Goal: Task Accomplishment & Management: Use online tool/utility

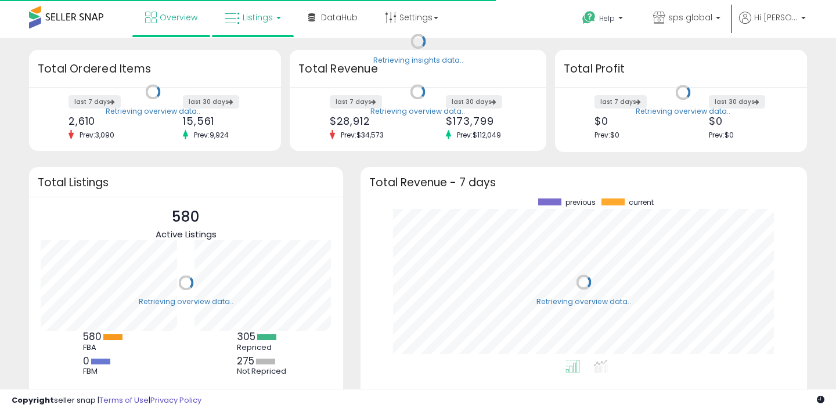
scroll to position [161, 423]
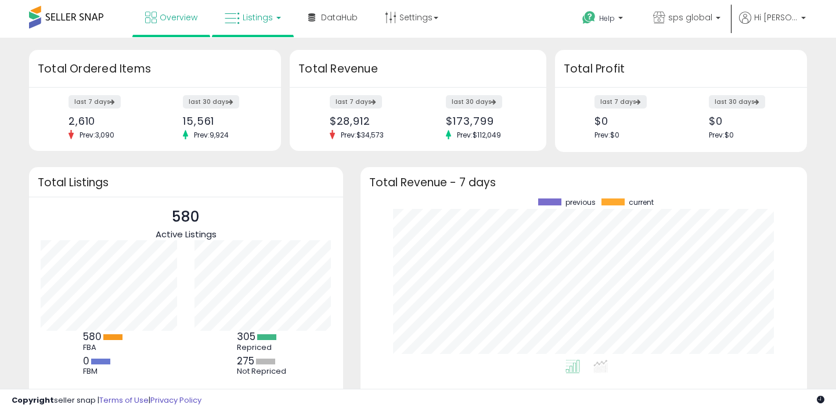
click at [278, 26] on link "Listings" at bounding box center [253, 17] width 74 height 35
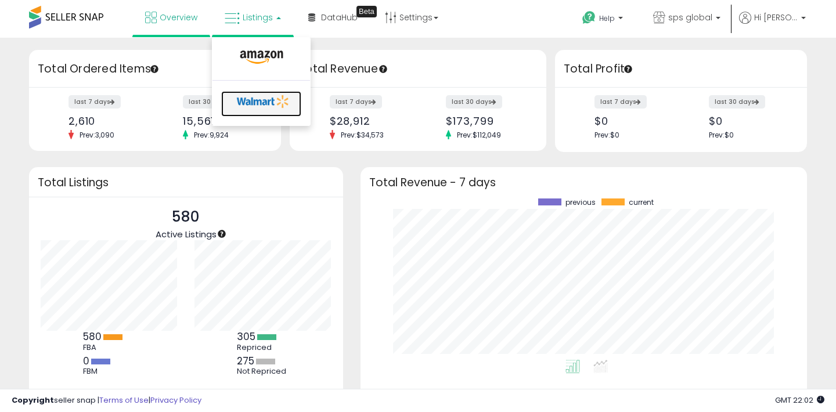
click at [245, 107] on icon at bounding box center [263, 101] width 61 height 17
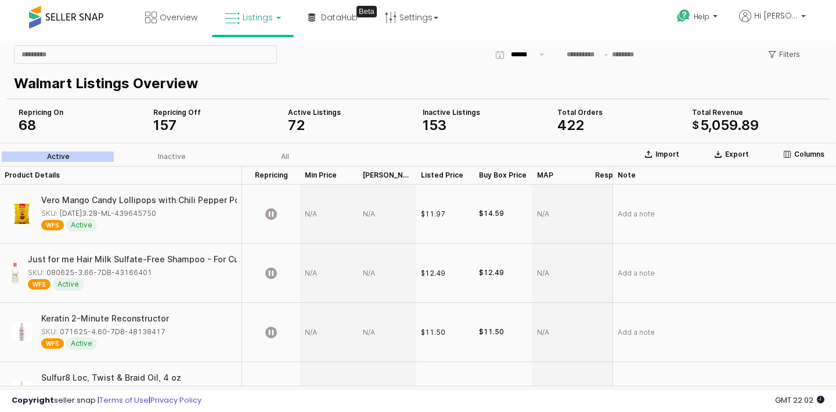
click at [24, 127] on span "68" at bounding box center [27, 125] width 17 height 17
click at [28, 113] on div "Repricing On" at bounding box center [81, 112] width 125 height 9
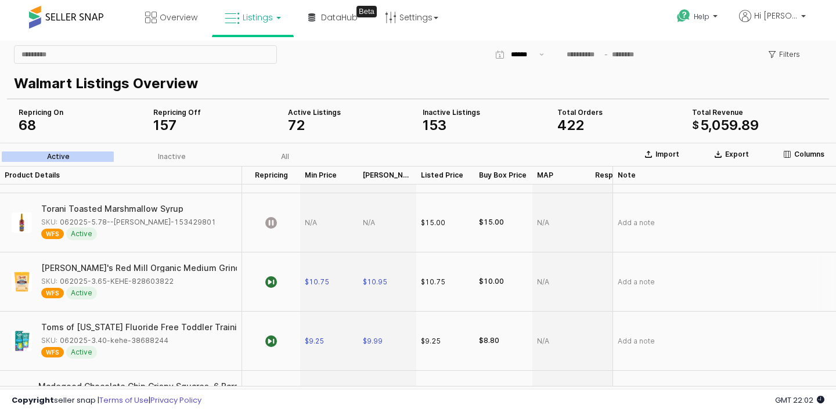
scroll to position [1426, 0]
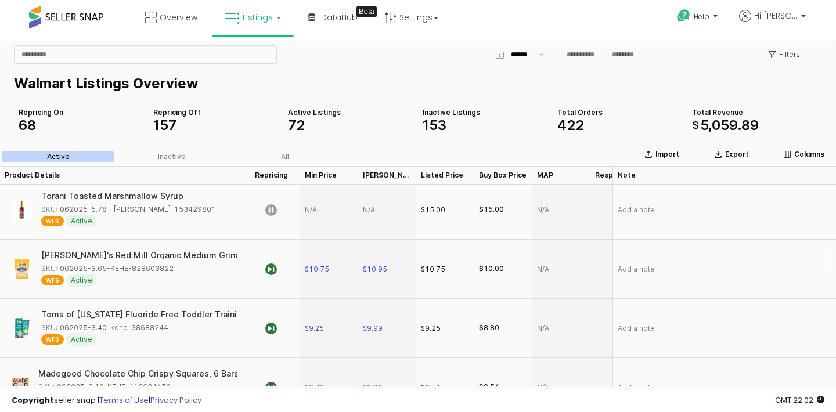
click at [132, 267] on div "SKU: 062025-3.65-KEHE-828603822" at bounding box center [107, 269] width 132 height 10
click at [135, 272] on div "SKU: 062025-3.65-KEHE-828603822" at bounding box center [107, 269] width 132 height 10
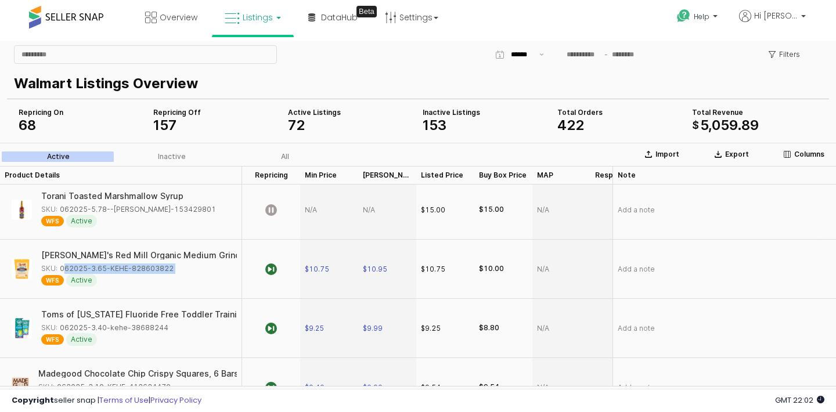
copy div "062025-3.65-KEHE-828603822"
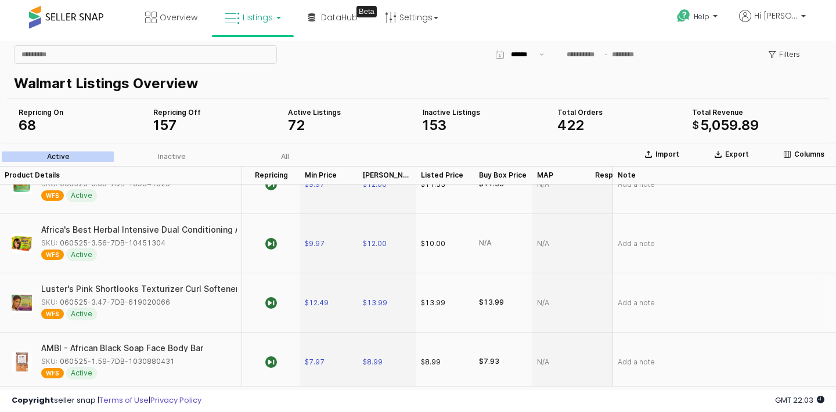
scroll to position [1669, 0]
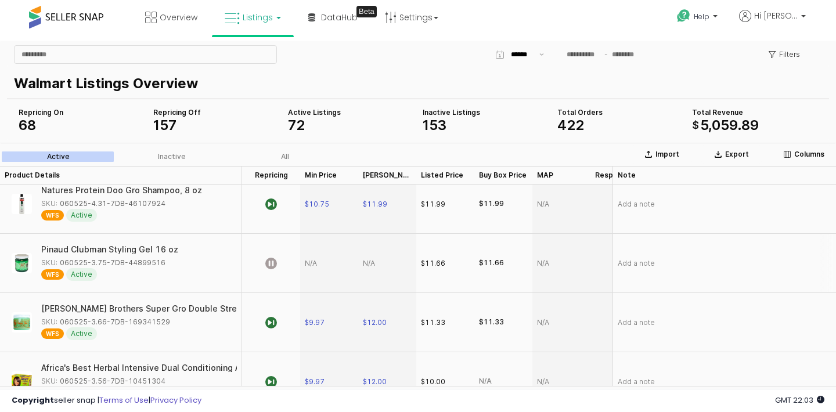
click at [117, 263] on div "SKU: 060525-3.75-7DB-44899516" at bounding box center [103, 263] width 124 height 10
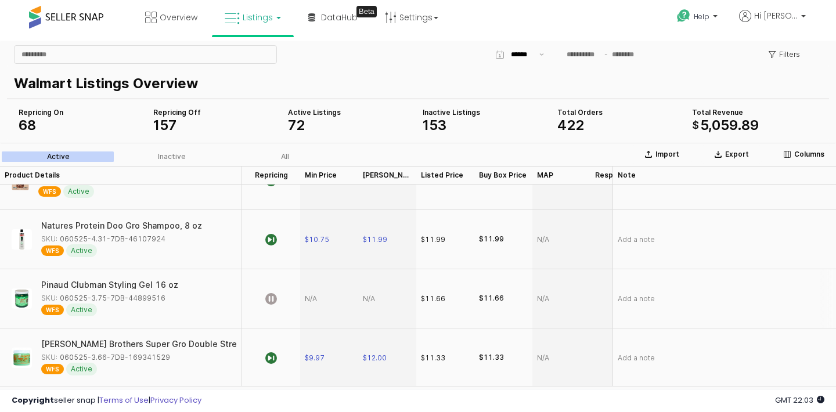
click at [169, 305] on div "WFS Active" at bounding box center [109, 310] width 137 height 13
click at [131, 298] on div "SKU: 060525-3.75-7DB-44899516" at bounding box center [103, 298] width 124 height 10
copy div "060525-3.75-7DB-44899516"
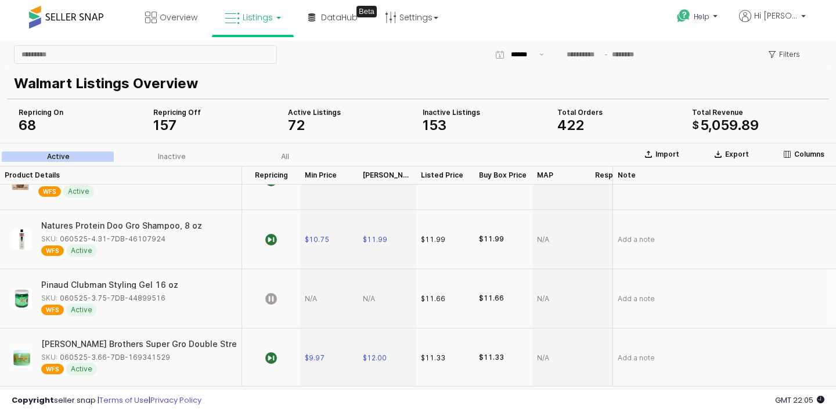
click at [321, 299] on div "App Frame" at bounding box center [329, 298] width 58 height 59
type input "*****"
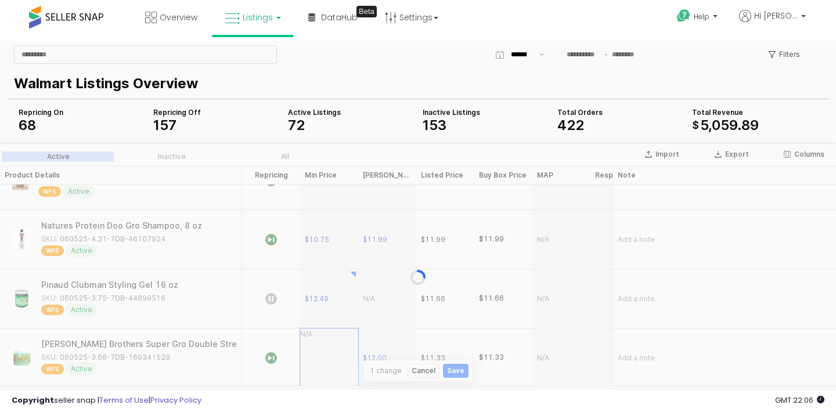
scroll to position [1635, 0]
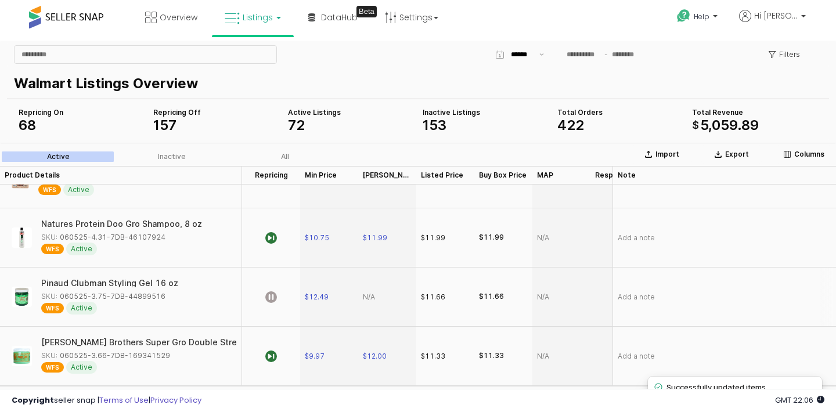
click at [375, 303] on div "App Frame" at bounding box center [387, 297] width 58 height 59
click at [373, 293] on div "App Frame" at bounding box center [387, 297] width 58 height 59
type input "*****"
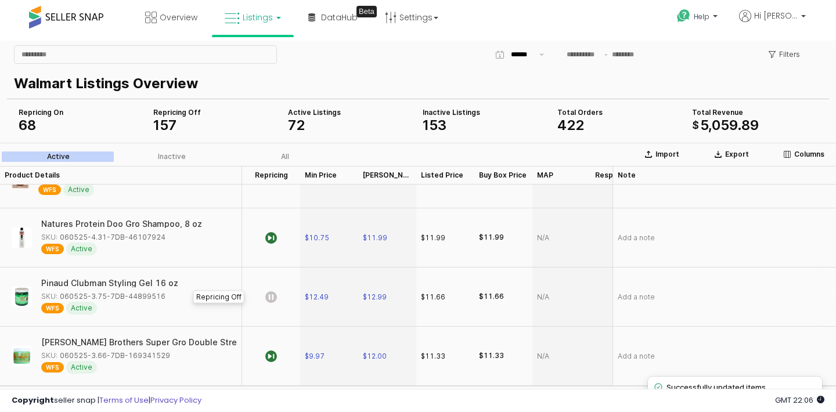
click at [269, 299] on icon "App Frame" at bounding box center [271, 298] width 12 height 12
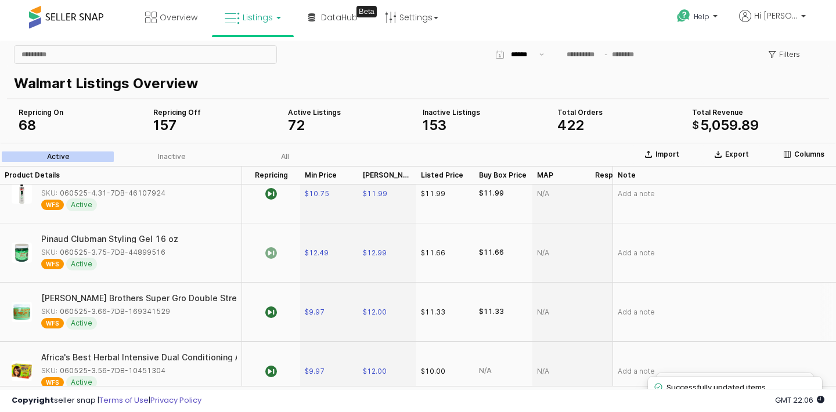
scroll to position [1683, 0]
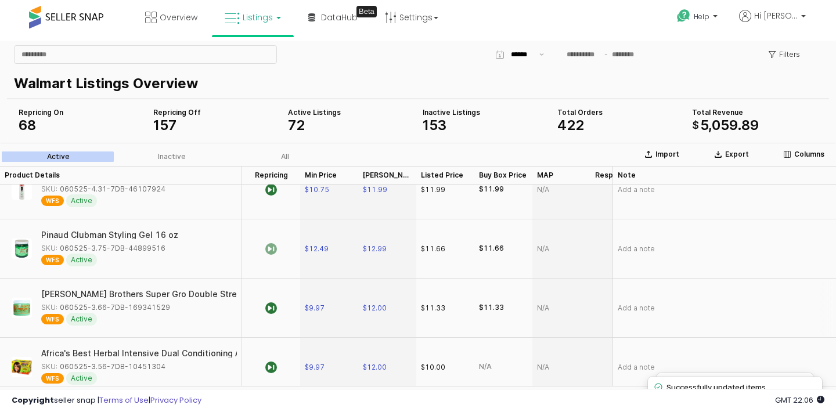
click at [133, 309] on div "SKU: 060525-3.66-7DB-169341529" at bounding box center [105, 308] width 129 height 10
copy div "060525-3.66-7DB-169341529"
click at [134, 364] on div "SKU: 060525-3.56-7DB-10451304" at bounding box center [103, 367] width 124 height 10
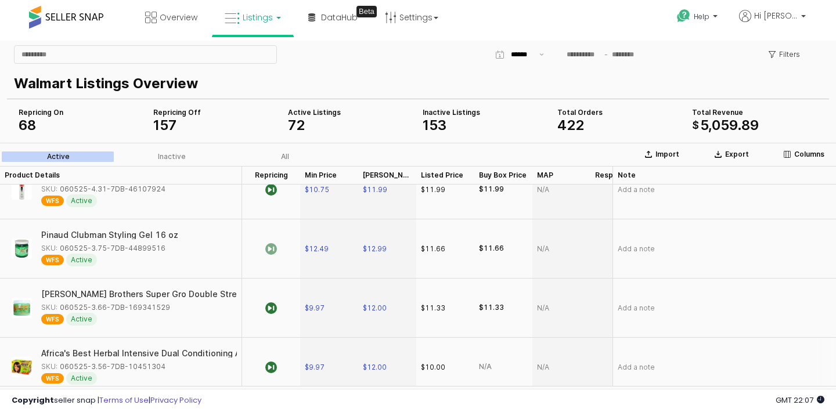
click at [134, 364] on div "SKU: 060525-3.56-7DB-10451304" at bounding box center [103, 367] width 124 height 10
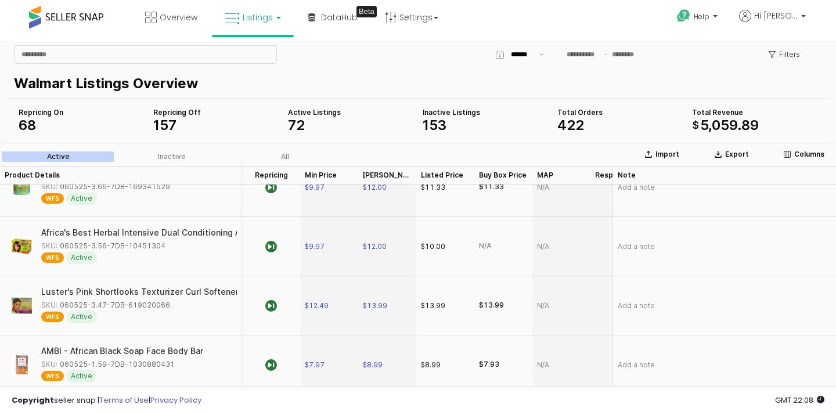
click at [118, 307] on div "SKU: 060525-3.47-7DB-619020066" at bounding box center [105, 305] width 129 height 10
copy div "060525-3.47-7DB-619020066"
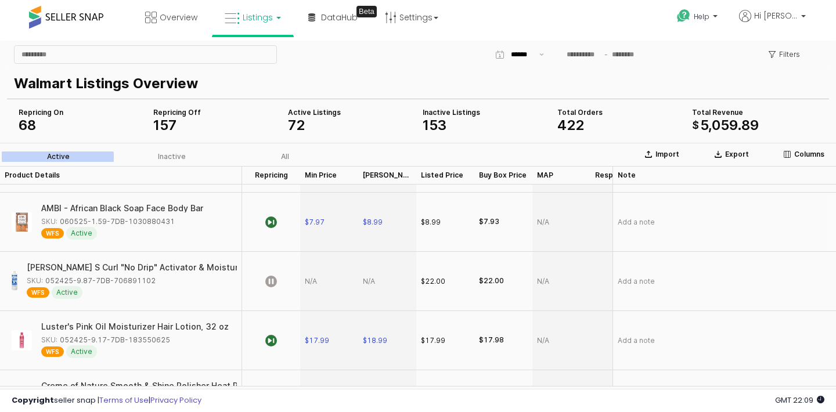
scroll to position [1979, 0]
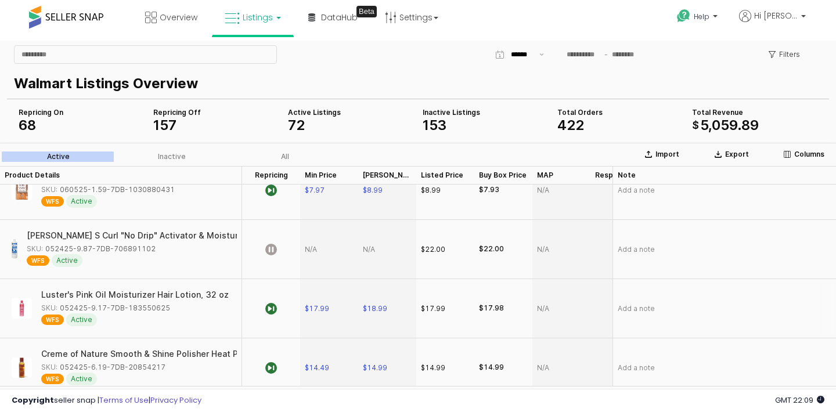
click at [129, 309] on div "SKU: 052425-9.17-7DB-183550625" at bounding box center [105, 308] width 129 height 10
copy div "052425-9.17-7DB-183550625"
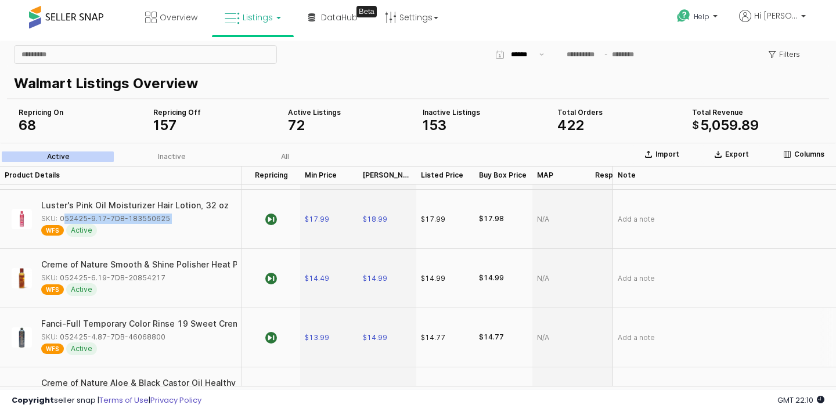
scroll to position [2105, 0]
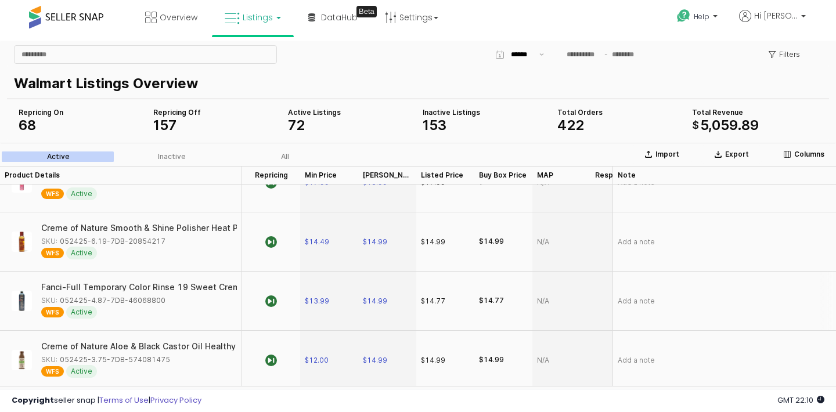
click at [141, 299] on div "SKU: 052425-4.87-7DB-46068800" at bounding box center [103, 301] width 124 height 10
copy div "052425-4.87-7DB-46068800"
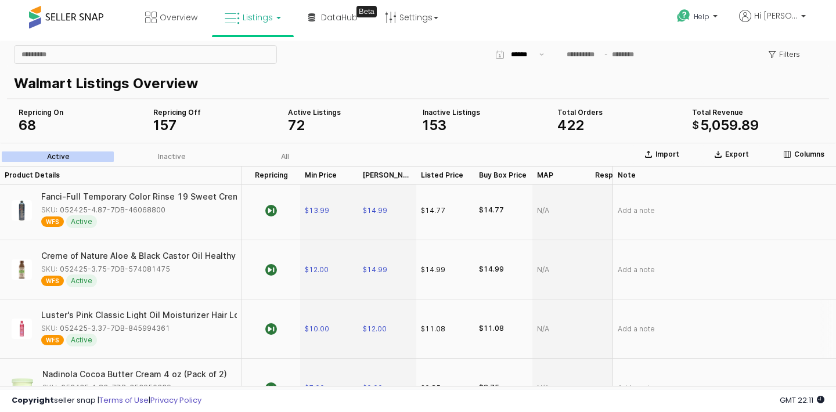
click at [131, 330] on div "SKU: 052425-3.37-7DB-845994361" at bounding box center [105, 329] width 129 height 10
copy div "052425-3.37-7DB-845994361"
click at [315, 329] on span "$10.00" at bounding box center [317, 329] width 24 height 9
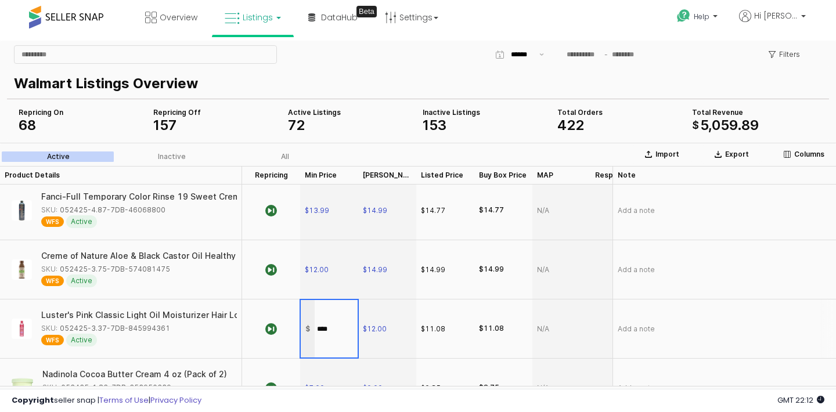
type input "*****"
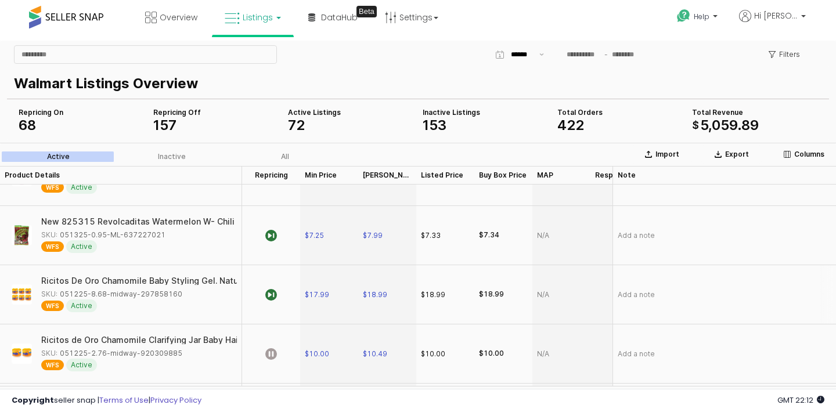
scroll to position [2550, 0]
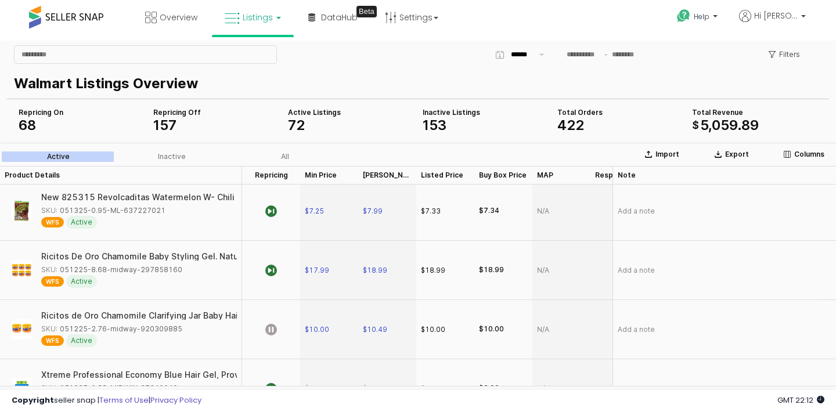
click at [128, 324] on div "SKU: 051225-2.76-midway-920309885" at bounding box center [111, 329] width 141 height 10
click at [127, 330] on div "SKU: 051225-2.76-midway-920309885" at bounding box center [111, 329] width 141 height 10
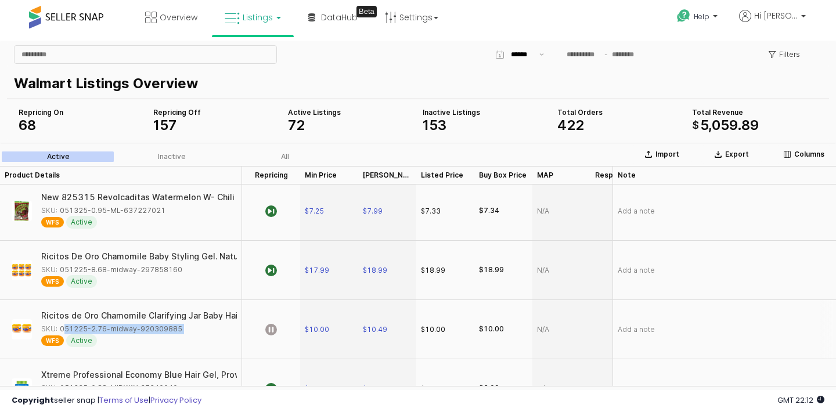
copy div "051225-2.76-midway-920309885"
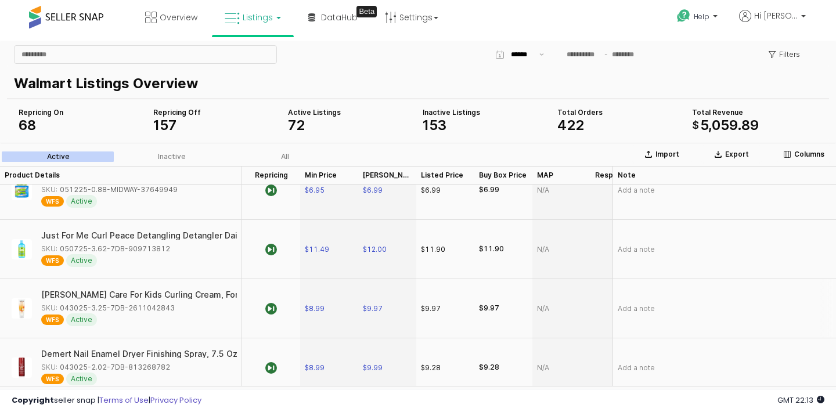
scroll to position [2751, 0]
click at [129, 247] on div "SKU: 050725-3.62-7DB-909713812" at bounding box center [105, 247] width 129 height 10
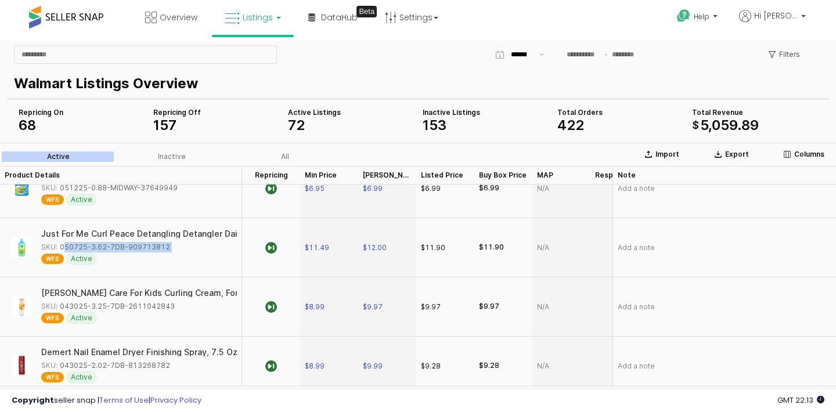
click at [129, 247] on div "SKU: 050725-3.62-7DB-909713812" at bounding box center [105, 247] width 129 height 10
copy div "050725-3.62-7DB-909713812"
click at [120, 303] on div "SKU: 043025-3.25-7DB-2611042843" at bounding box center [108, 306] width 134 height 10
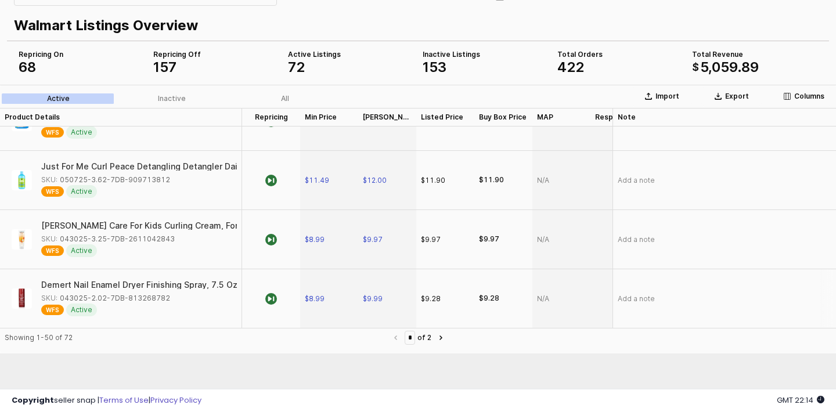
scroll to position [110, 0]
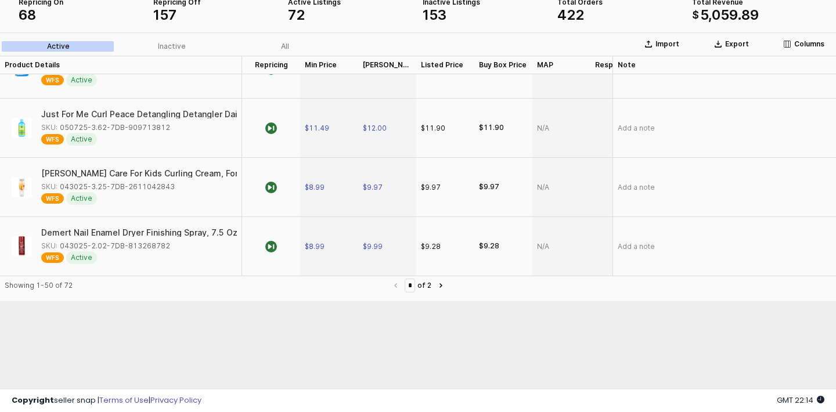
click at [132, 244] on div "SKU: 043025-2.02-7DB-813268782" at bounding box center [105, 246] width 129 height 10
copy div "043025-2.02-7DB-813268782"
type input "*"
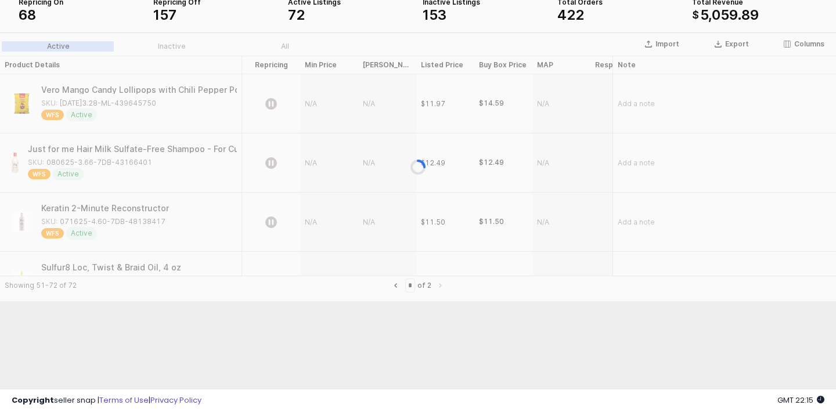
scroll to position [0, 0]
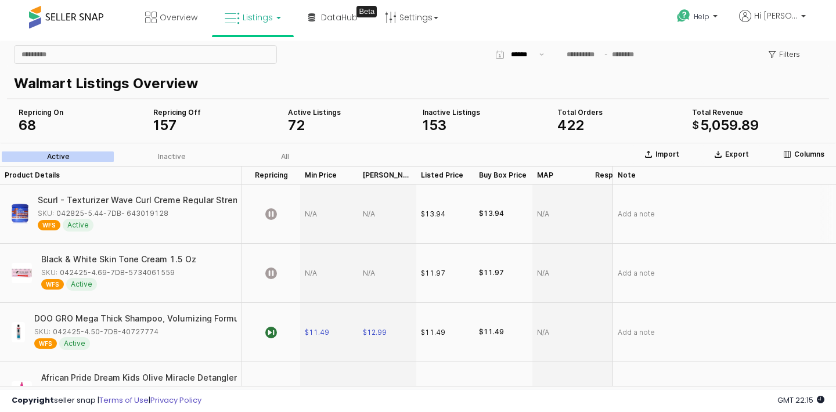
click at [116, 214] on div "SKU: 042825-5.44-7DB- 643019128" at bounding box center [103, 214] width 131 height 10
click at [118, 274] on div "SKU: 042425-4.69-7DB-5734061559" at bounding box center [108, 273] width 134 height 10
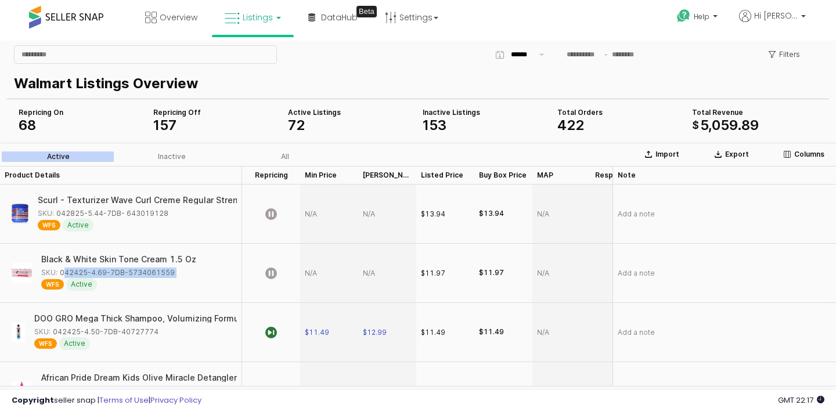
click at [118, 274] on div "SKU: 042425-4.69-7DB-5734061559" at bounding box center [108, 273] width 134 height 10
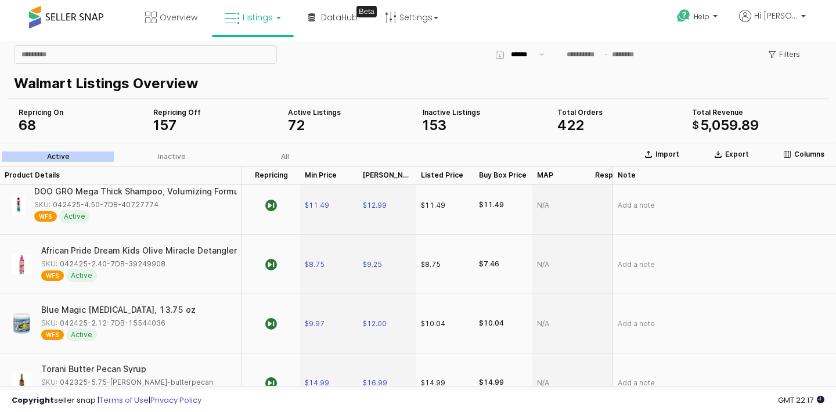
scroll to position [210, 0]
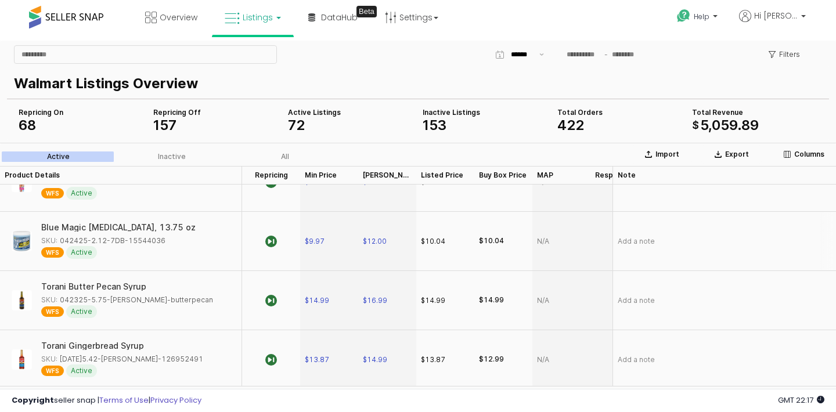
click at [132, 239] on div "SKU: 042425-2.12-7DB-15544036" at bounding box center [103, 241] width 124 height 10
click at [119, 300] on div "SKU: 042325-5.75-starnes-butterpecan" at bounding box center [127, 300] width 172 height 10
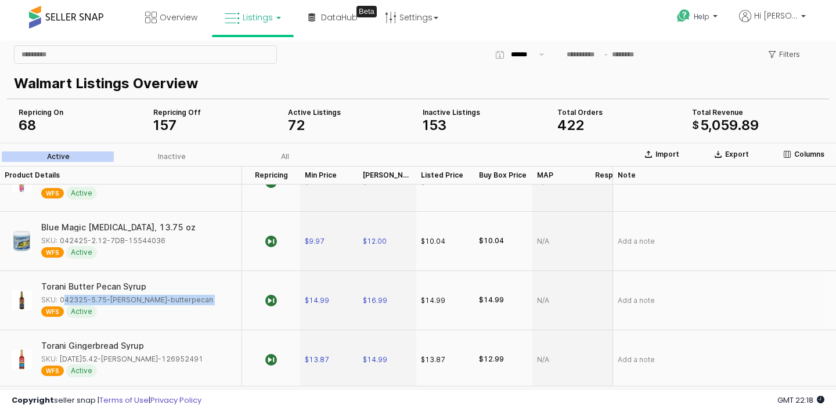
click at [119, 300] on div "SKU: 042325-5.75-starnes-butterpecan" at bounding box center [127, 300] width 172 height 10
click at [106, 360] on div "SKU: 040225-5.42-STARNES-126952491" at bounding box center [122, 359] width 162 height 10
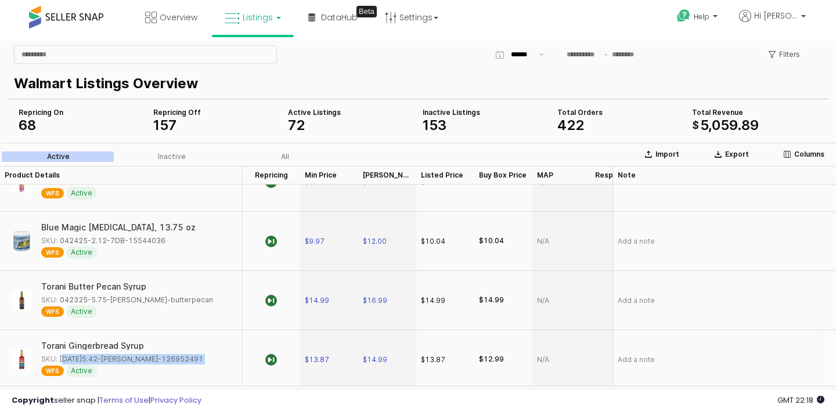
click at [106, 360] on div "SKU: 040225-5.42-STARNES-126952491" at bounding box center [122, 359] width 162 height 10
click at [320, 356] on span "$13.87" at bounding box center [317, 359] width 24 height 9
type input "*****"
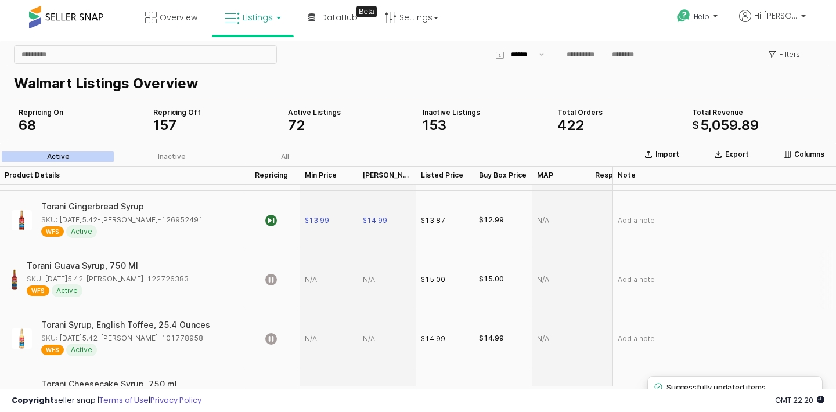
scroll to position [350, 0]
click at [68, 276] on div "SKU: 040225-5.42-STARNES-122726383" at bounding box center [108, 278] width 162 height 10
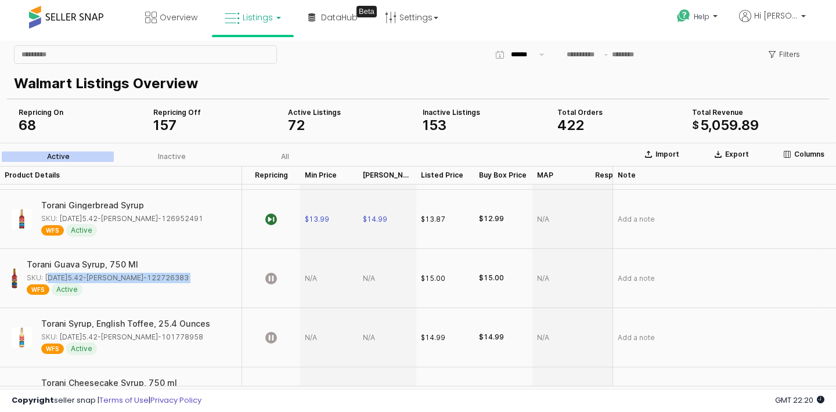
click at [68, 276] on div "SKU: 040225-5.42-STARNES-122726383" at bounding box center [108, 278] width 162 height 10
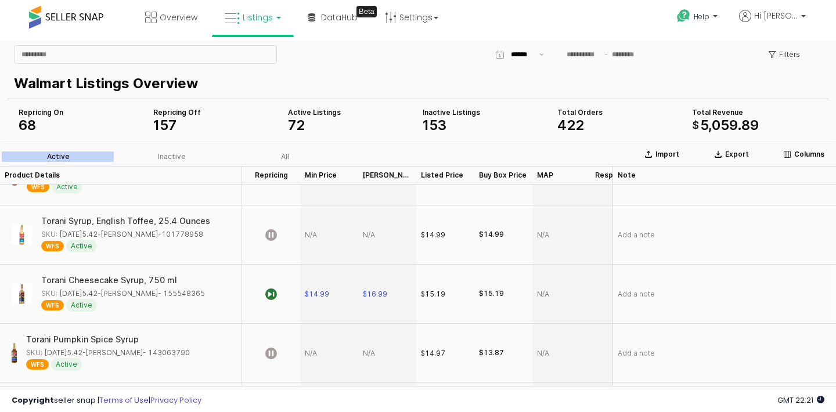
scroll to position [466, 0]
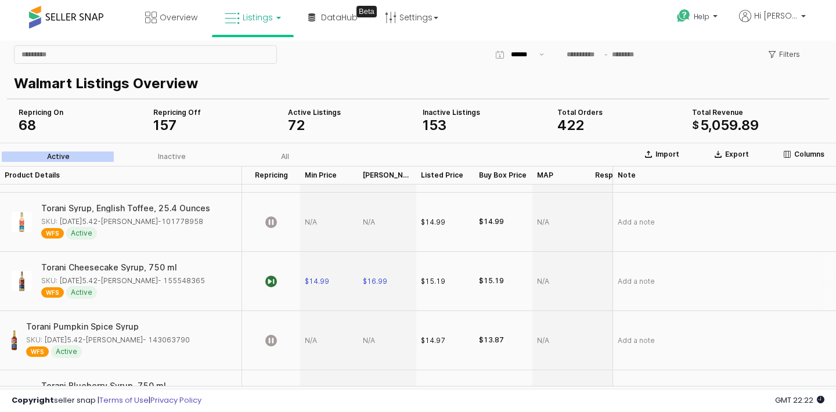
click at [139, 281] on div "SKU: 040225-5.42-STARNES- 155548365" at bounding box center [123, 281] width 164 height 10
click at [276, 282] on icon "App Frame" at bounding box center [271, 282] width 12 height 12
click at [322, 279] on span "$14.99" at bounding box center [317, 281] width 24 height 9
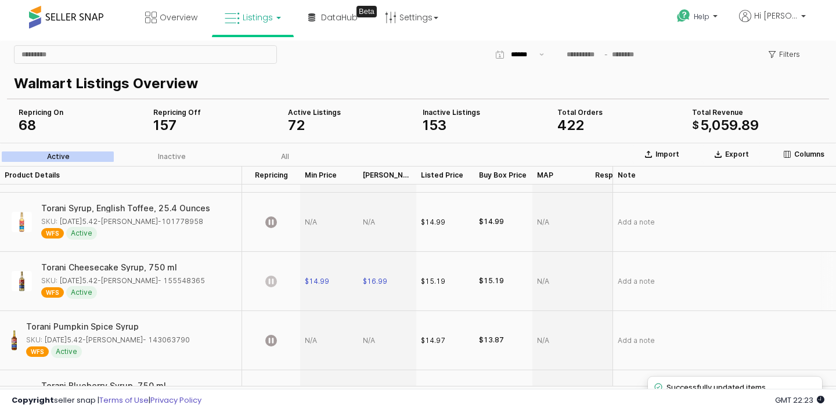
click at [333, 292] on div "$14.99" at bounding box center [329, 281] width 58 height 59
click at [326, 282] on span "$14.99" at bounding box center [317, 281] width 24 height 9
type input "*****"
click at [271, 279] on icon "App Frame" at bounding box center [271, 282] width 12 height 12
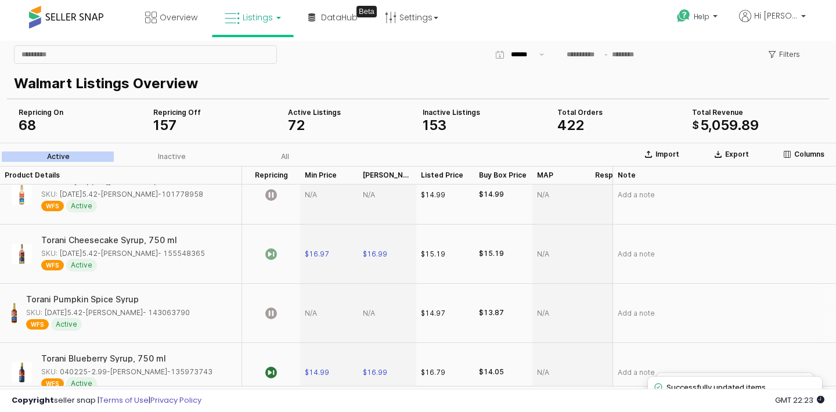
scroll to position [498, 0]
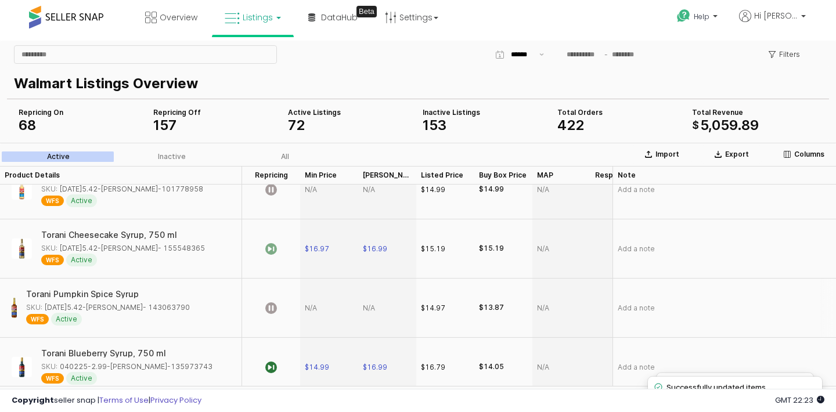
click at [107, 310] on div "SKU: 040225-5.42-STARNES- 143063790" at bounding box center [108, 308] width 164 height 10
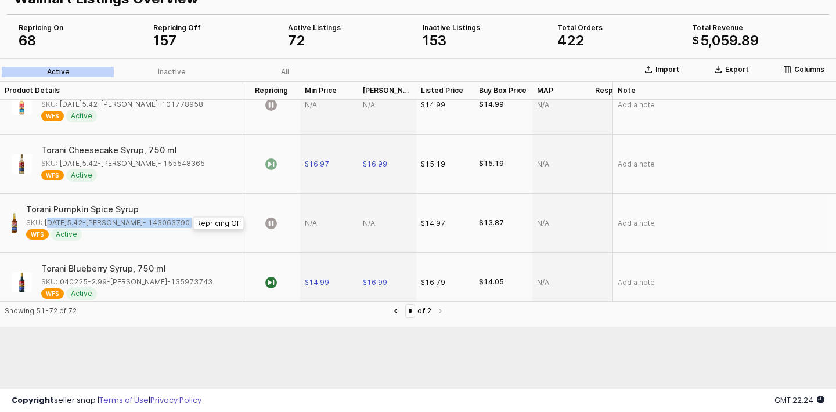
scroll to position [95, 0]
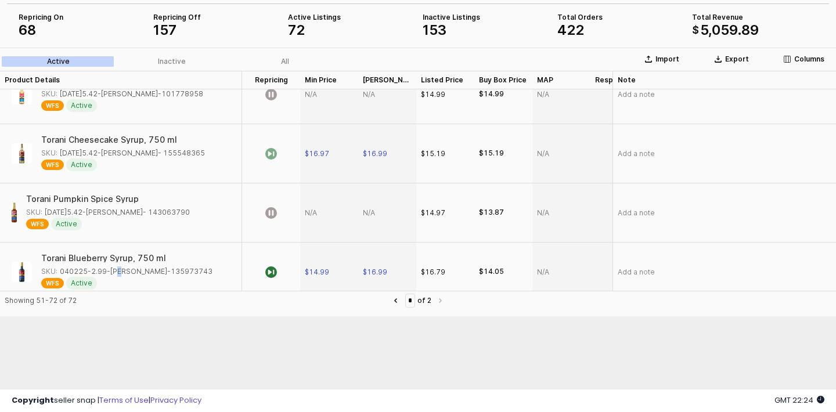
click at [114, 269] on div "SKU: 040225-2.99-STARNES-135973743" at bounding box center [126, 272] width 171 height 10
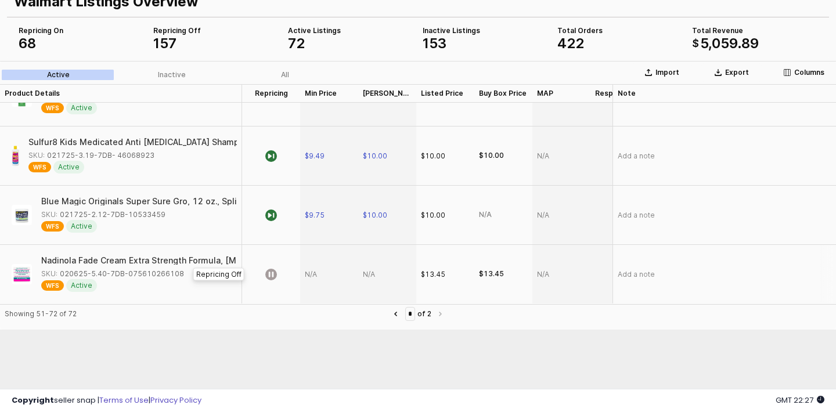
scroll to position [86, 0]
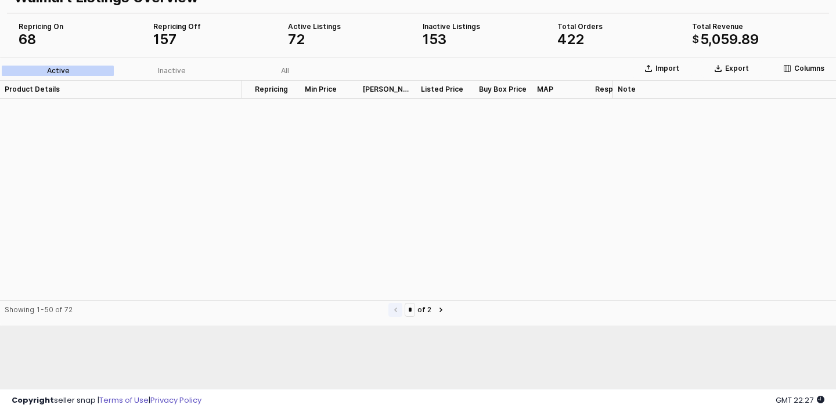
type input "*"
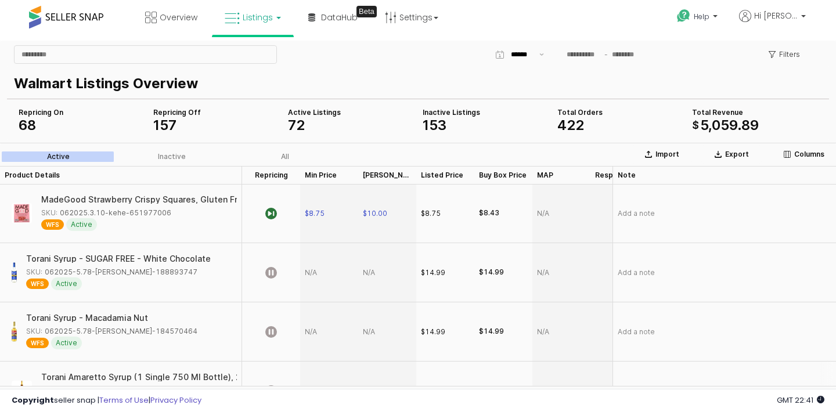
scroll to position [1084, 0]
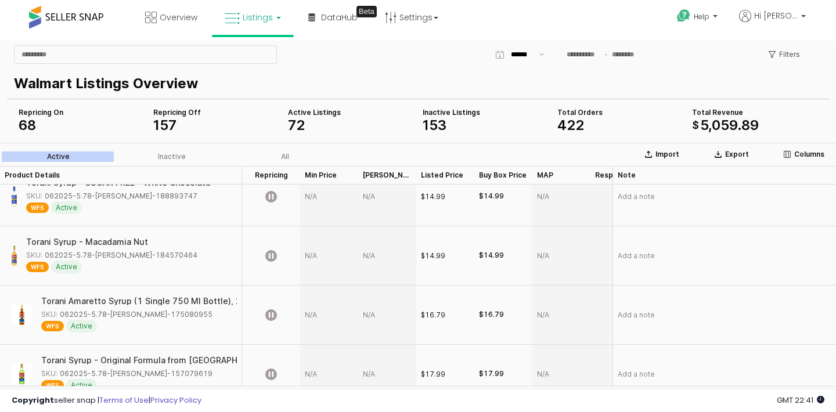
click at [113, 316] on div "SKU: 062025-5.78-STARNES-175080955" at bounding box center [126, 315] width 171 height 10
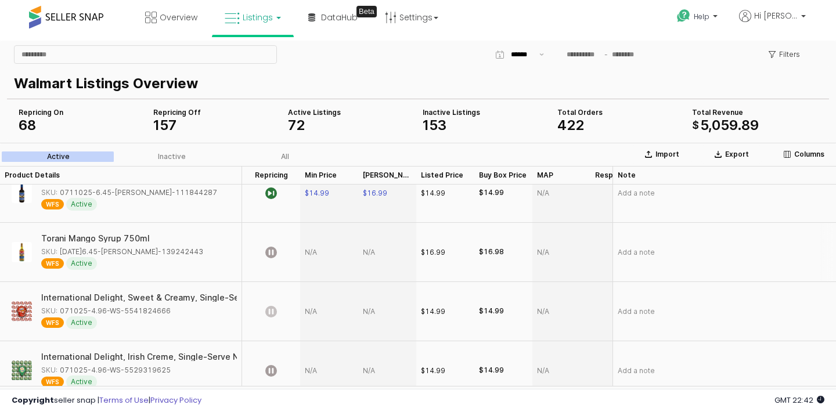
scroll to position [0, 0]
